Goal: Browse casually: Explore the website without a specific task or goal

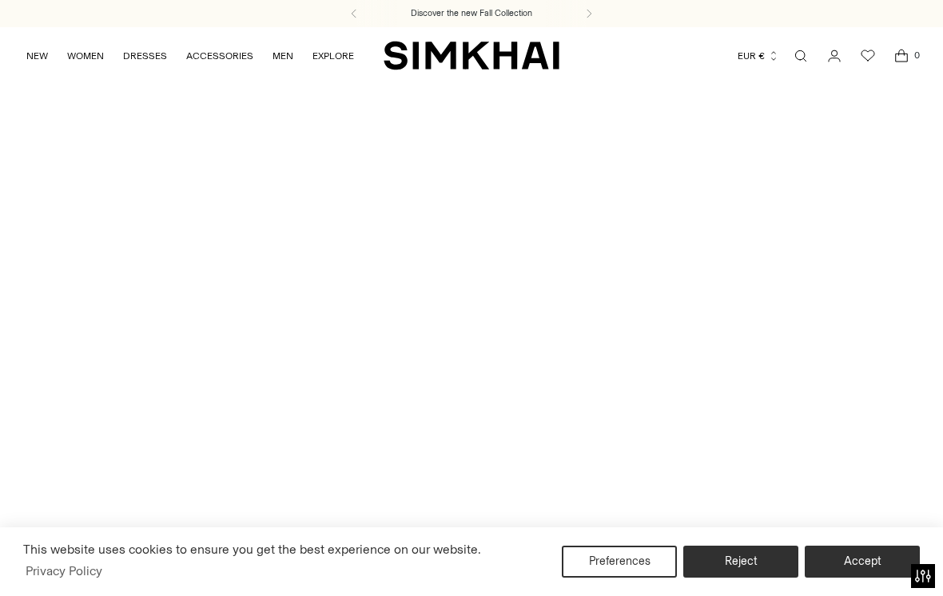
click at [865, 555] on button "Accept" at bounding box center [862, 562] width 115 height 32
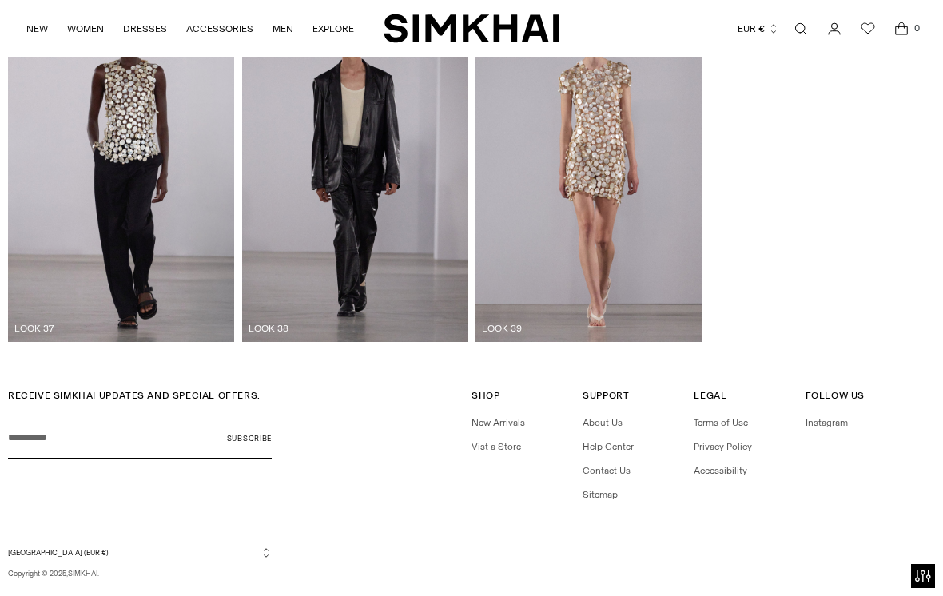
scroll to position [3828, 0]
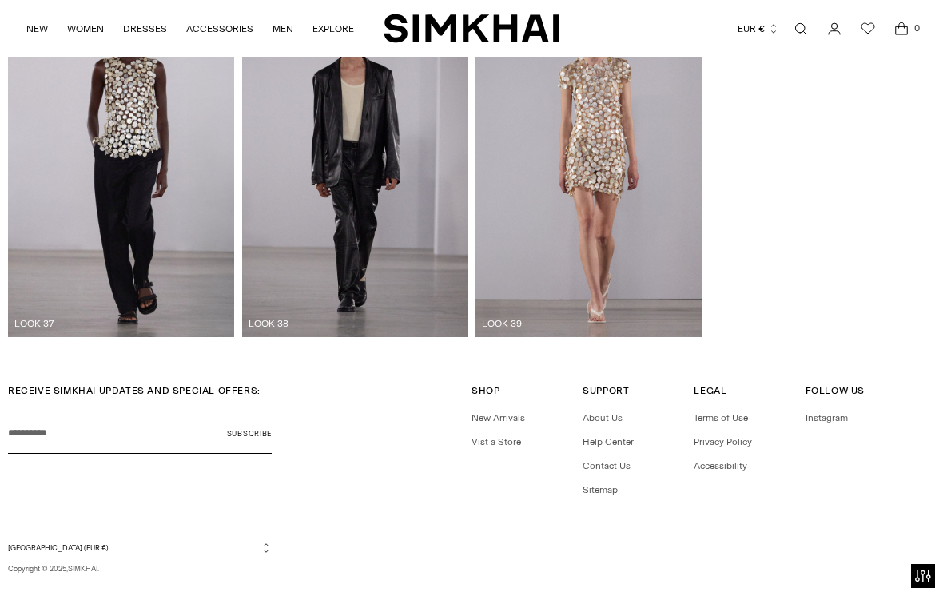
click at [34, 19] on link "NEW" at bounding box center [37, 28] width 22 height 35
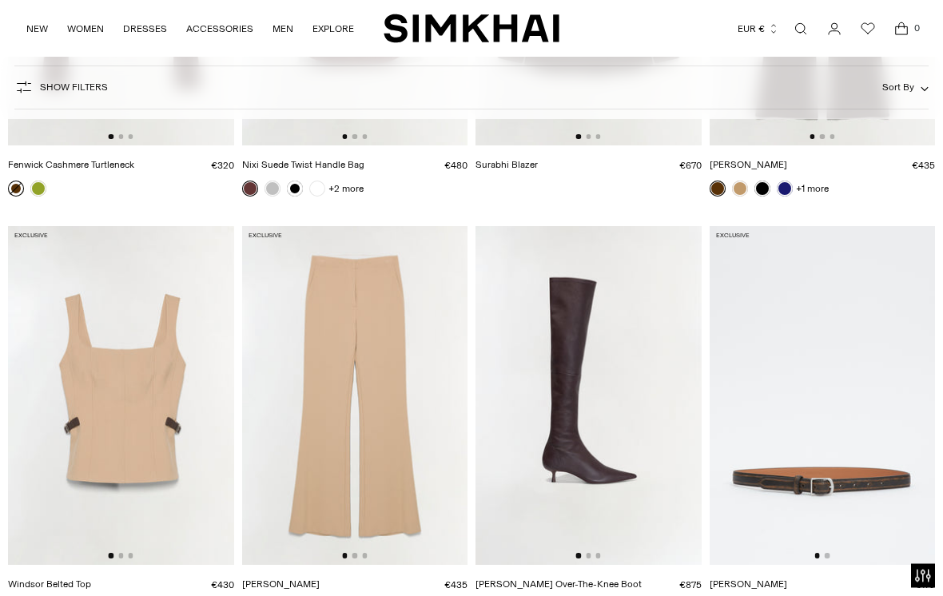
scroll to position [4489, 0]
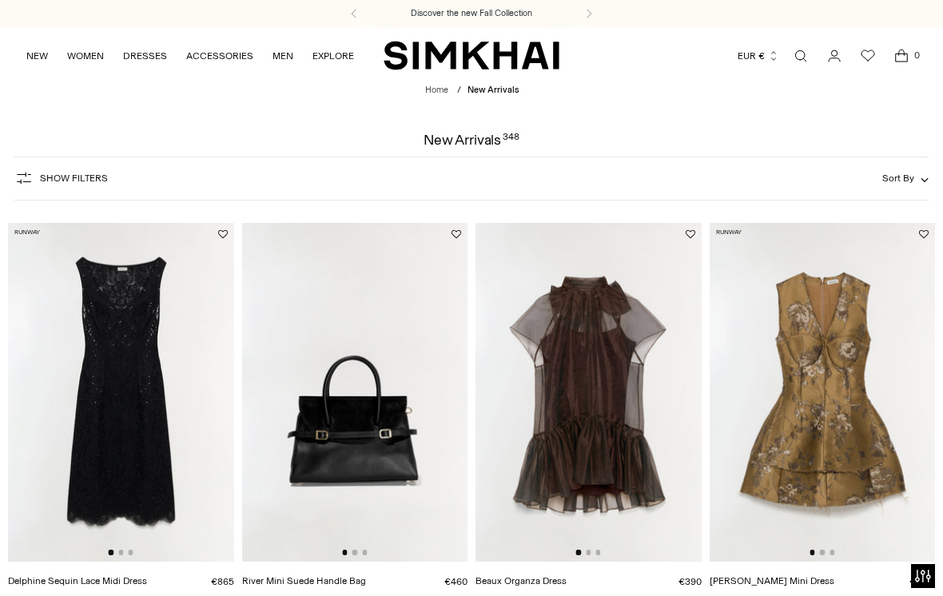
scroll to position [25, 0]
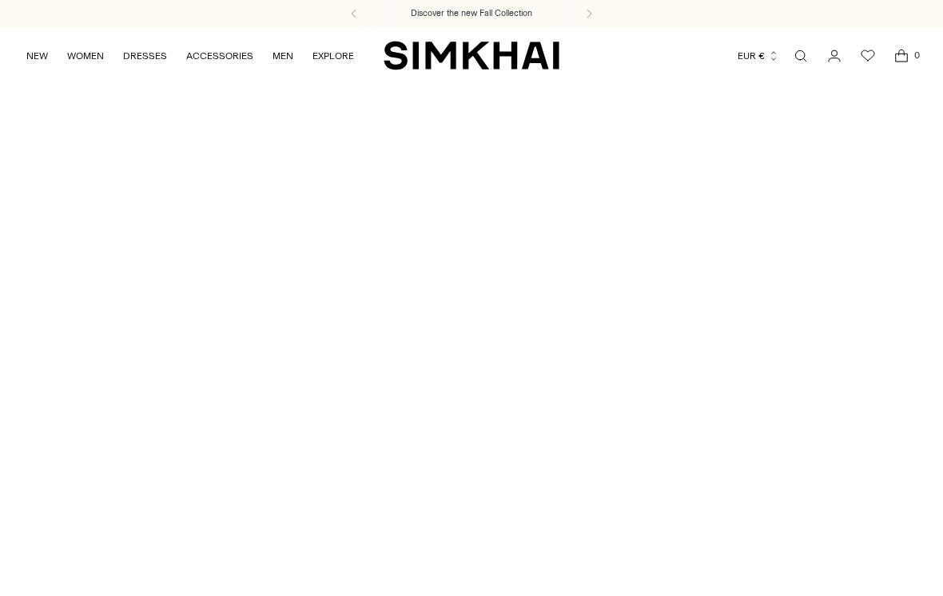
scroll to position [3852, 0]
